Goal: Information Seeking & Learning: Learn about a topic

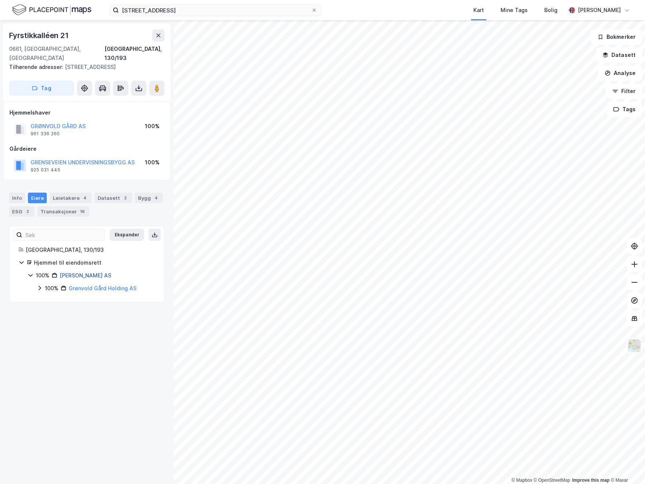
click at [75, 272] on link "[PERSON_NAME] AS" at bounding box center [86, 275] width 52 height 6
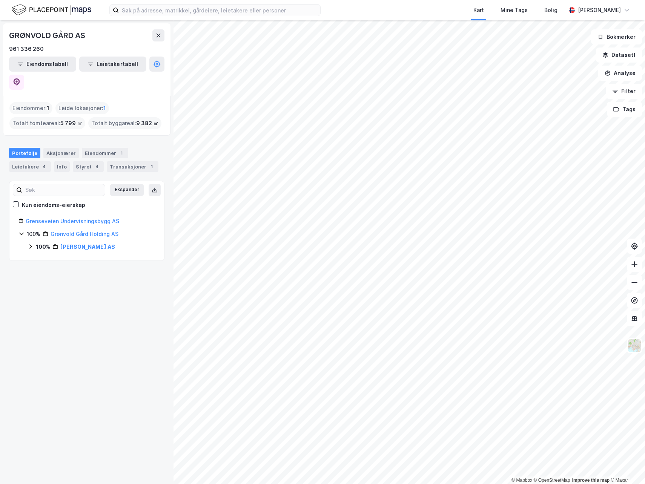
click at [28, 244] on icon at bounding box center [31, 247] width 6 height 6
click at [21, 231] on icon at bounding box center [21, 234] width 6 height 6
click at [21, 232] on icon at bounding box center [21, 234] width 2 height 5
click at [29, 245] on icon at bounding box center [30, 246] width 4 height 3
click at [29, 244] on icon at bounding box center [31, 247] width 6 height 6
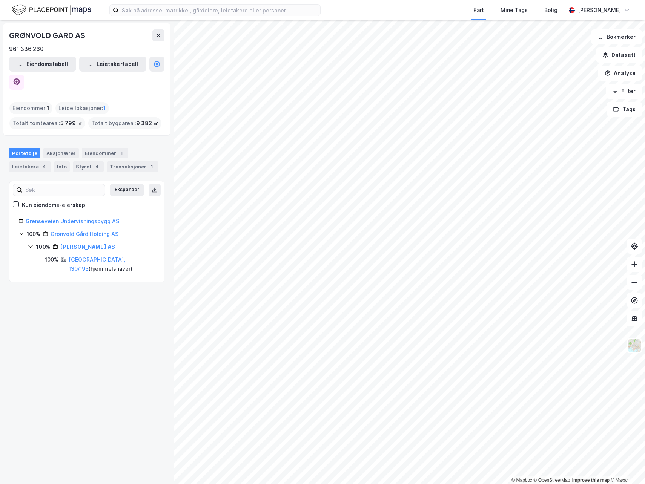
click at [20, 148] on div "Portefølje" at bounding box center [24, 153] width 31 height 11
